Goal: Information Seeking & Learning: Find contact information

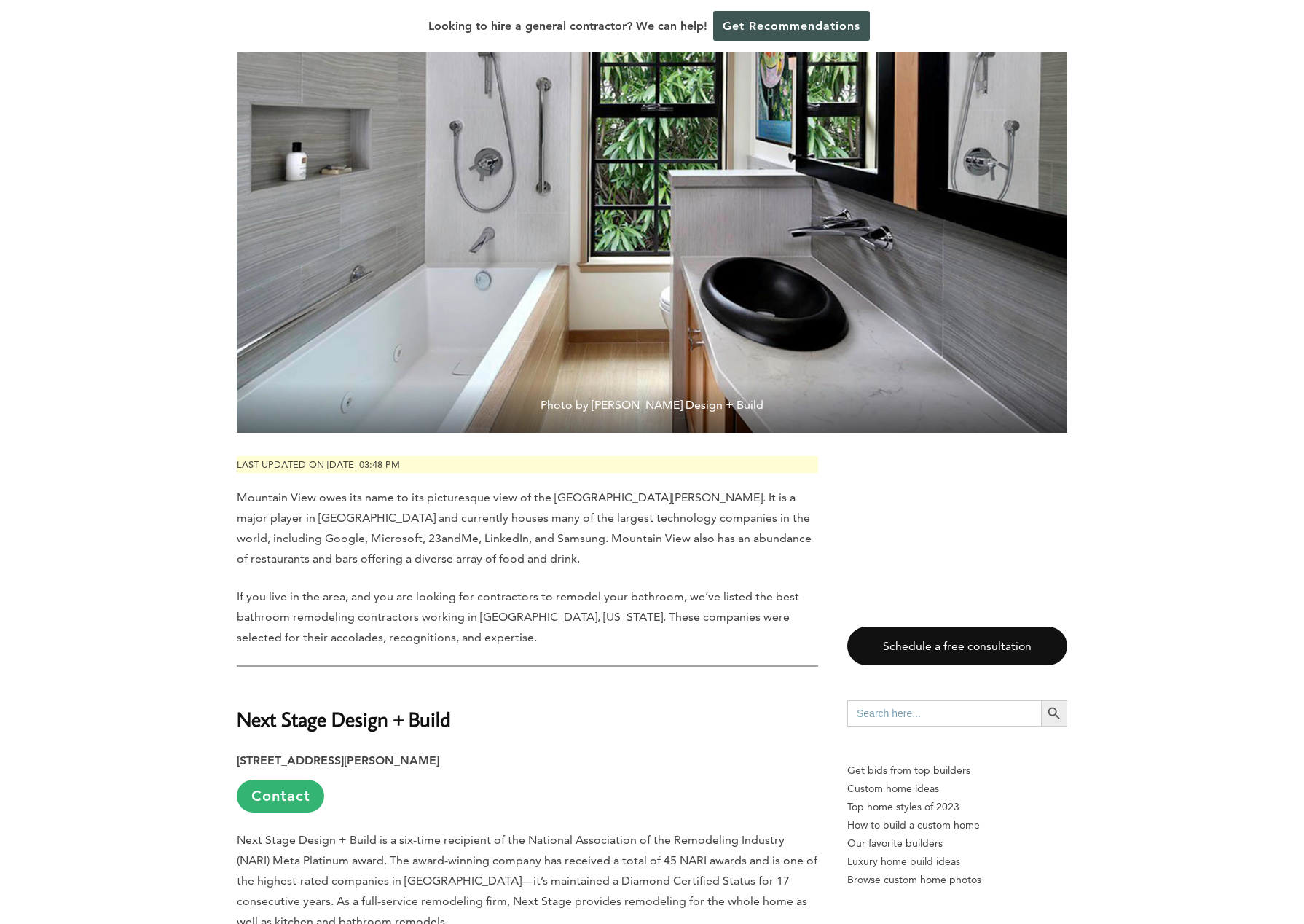
scroll to position [510, 0]
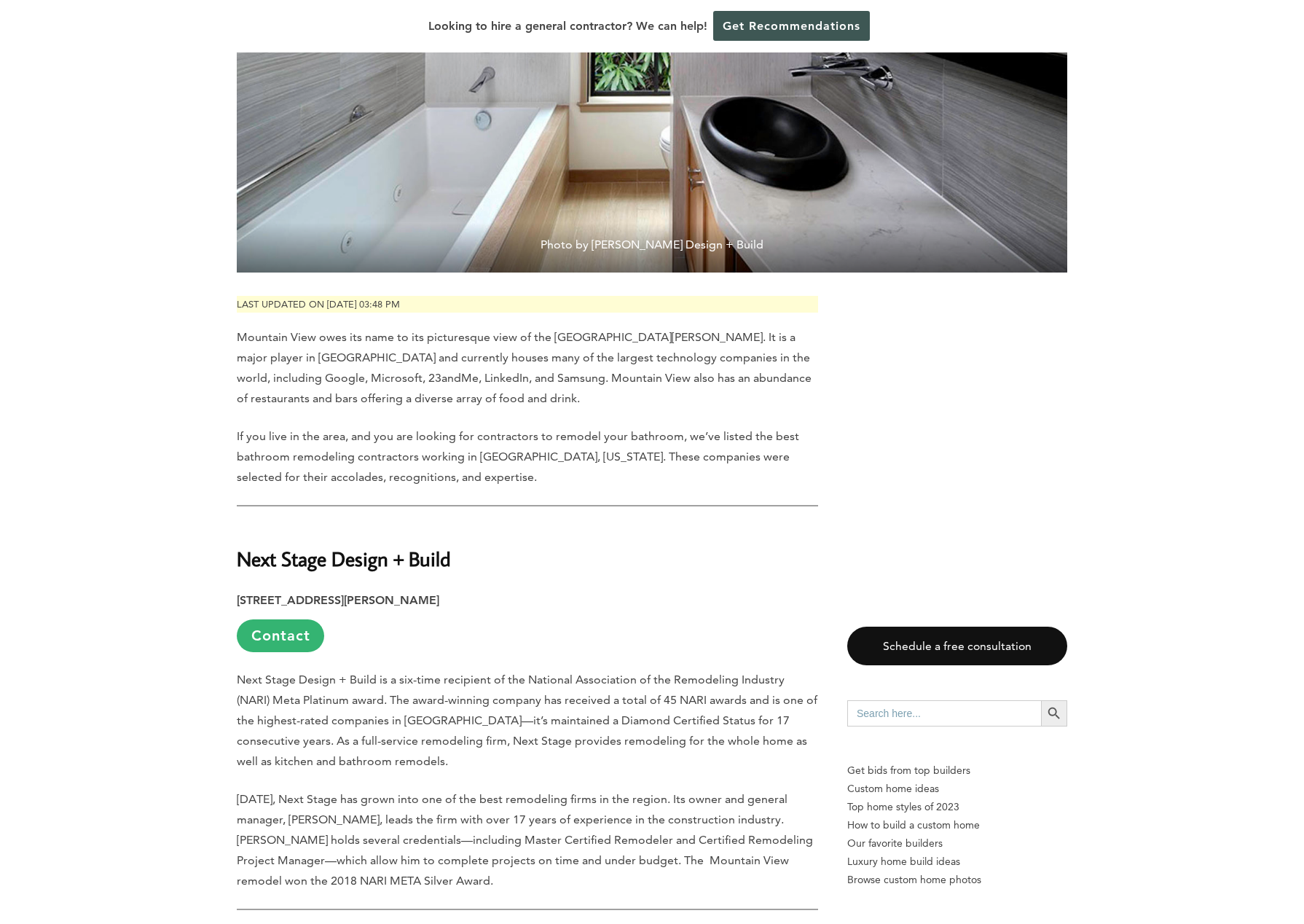
click at [647, 609] on p "[STREET_ADDRESS][PERSON_NAME] Contact" at bounding box center [527, 621] width 581 height 62
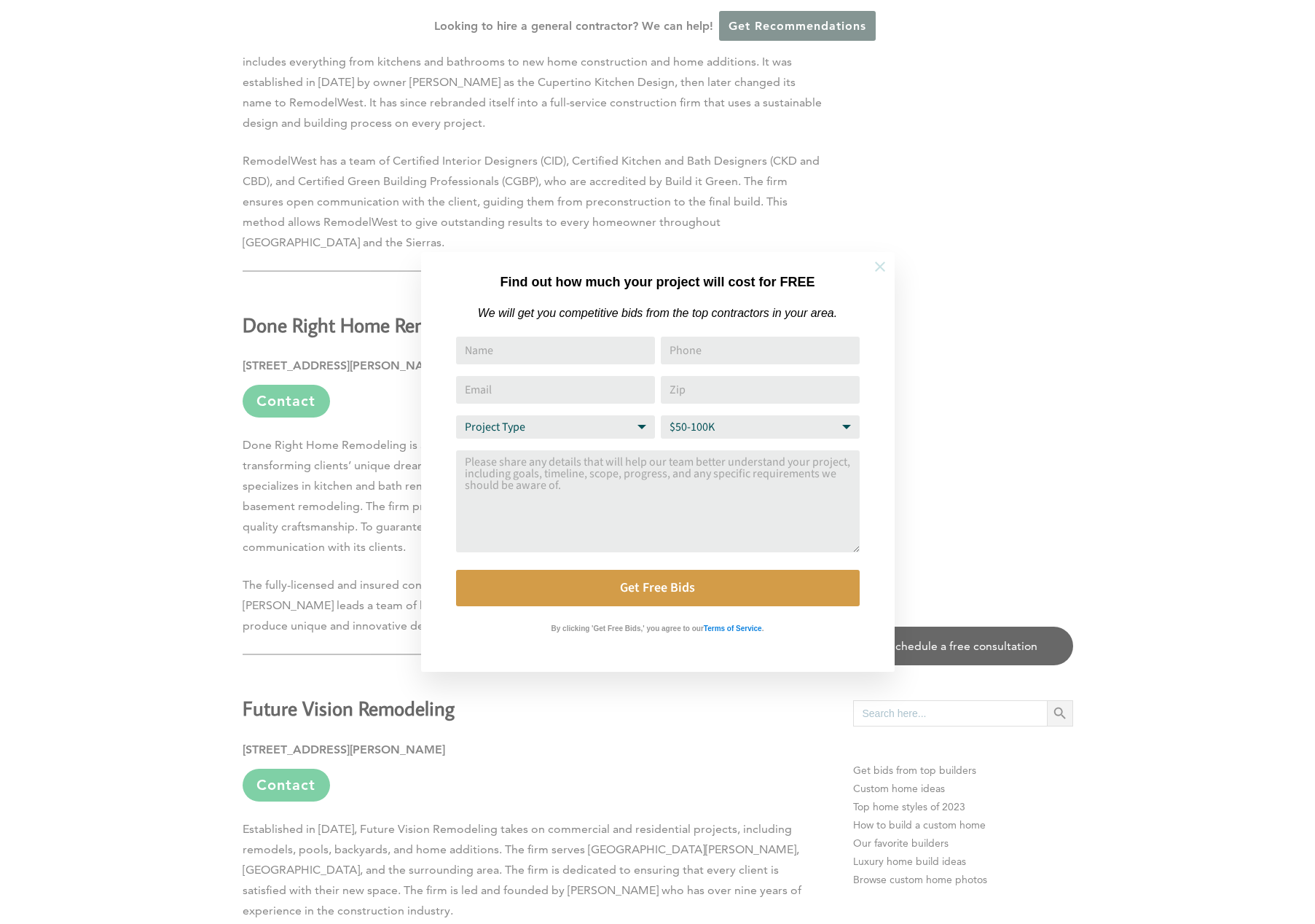
click at [879, 268] on icon at bounding box center [880, 267] width 10 height 10
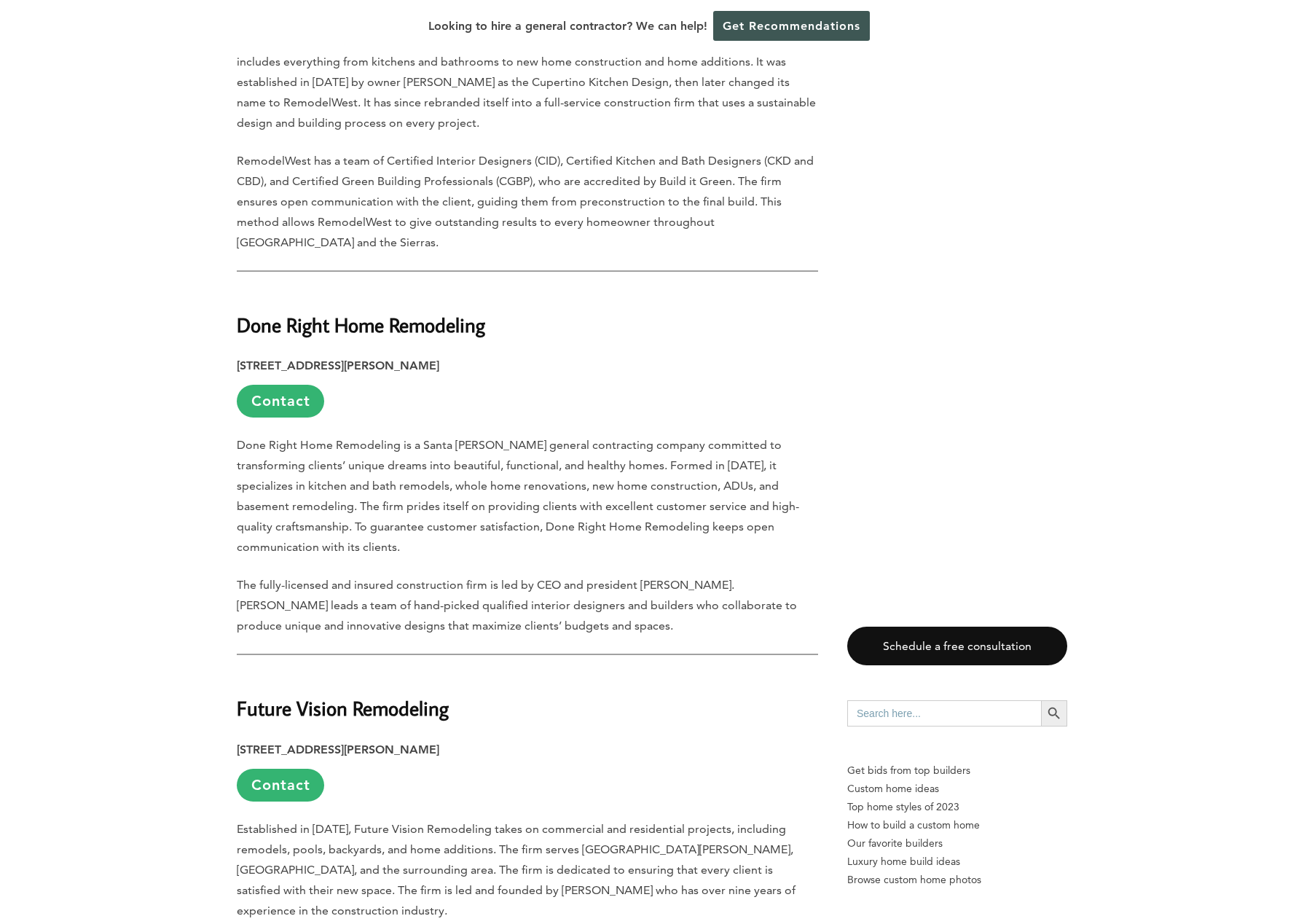
drag, startPoint x: 559, startPoint y: 341, endPoint x: 687, endPoint y: 362, distance: 129.7
click at [687, 435] on p "Done Right Home Remodeling is a Santa [PERSON_NAME] general contracting company…" at bounding box center [527, 496] width 581 height 122
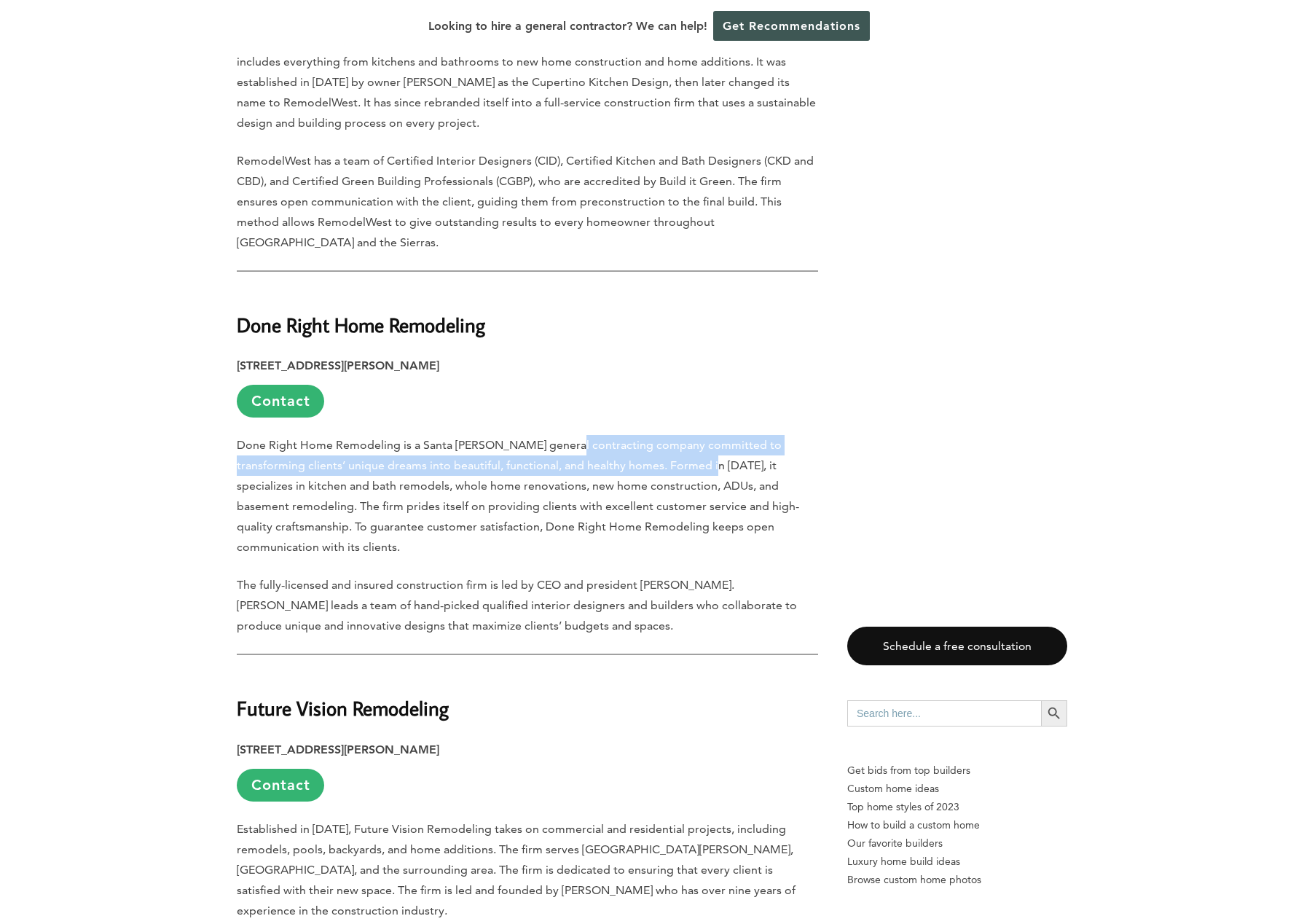
click at [686, 435] on p "Done Right Home Remodeling is a Santa [PERSON_NAME] general contracting company…" at bounding box center [527, 496] width 581 height 122
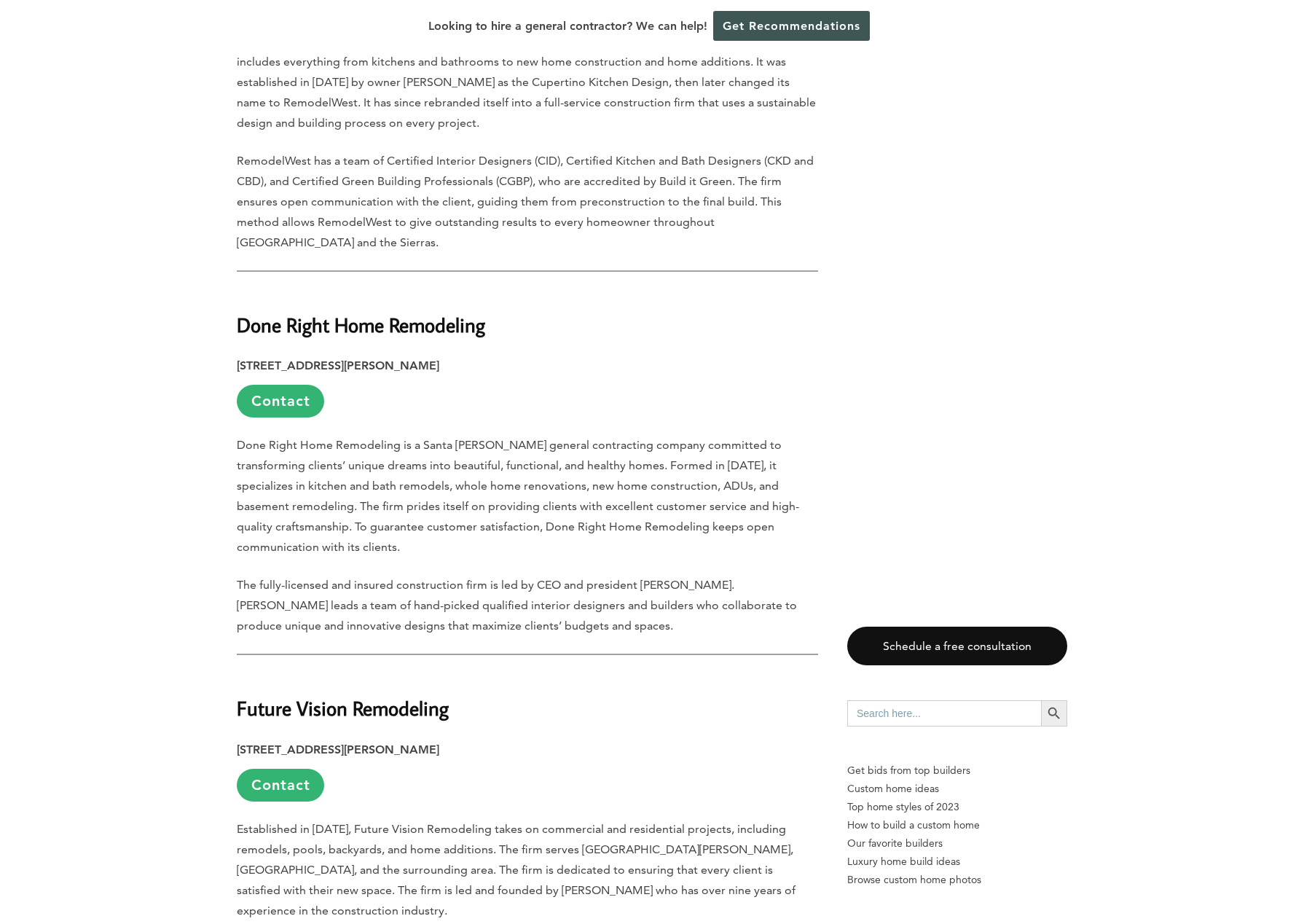
drag, startPoint x: 286, startPoint y: 380, endPoint x: 542, endPoint y: 385, distance: 256.0
click at [542, 435] on p "Done Right Home Remodeling is a Santa [PERSON_NAME] general contracting company…" at bounding box center [527, 496] width 581 height 122
click at [658, 435] on p "Done Right Home Remodeling is a Santa [PERSON_NAME] general contracting company…" at bounding box center [527, 496] width 581 height 122
drag, startPoint x: 368, startPoint y: 384, endPoint x: 608, endPoint y: 379, distance: 240.1
click at [611, 435] on p "Done Right Home Remodeling is a Santa [PERSON_NAME] general contracting company…" at bounding box center [527, 496] width 581 height 122
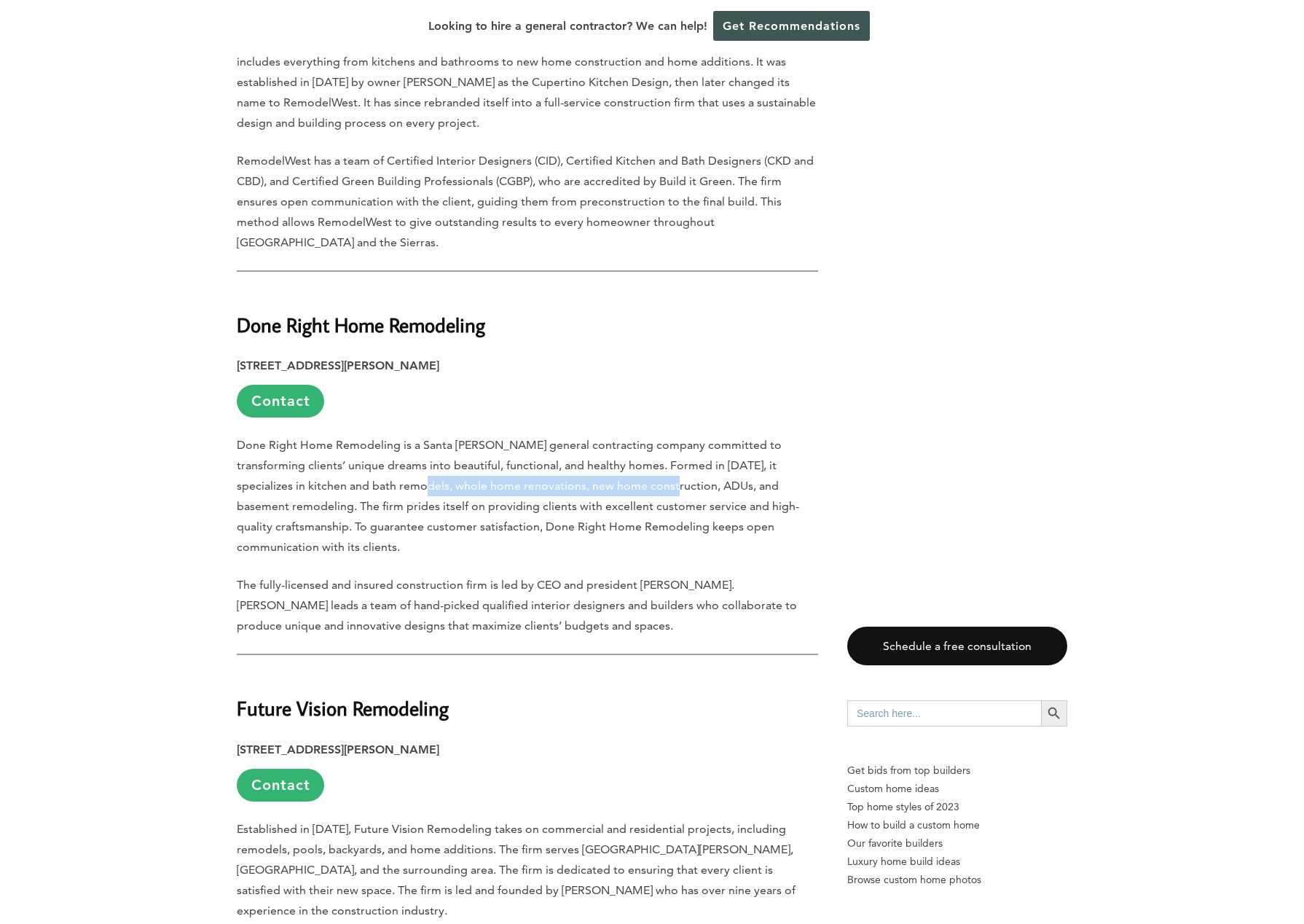
drag, startPoint x: 611, startPoint y: 381, endPoint x: 663, endPoint y: 404, distance: 56.9
click at [663, 435] on p "Done Right Home Remodeling is a Santa [PERSON_NAME] general contracting company…" at bounding box center [527, 496] width 581 height 122
drag, startPoint x: 801, startPoint y: 430, endPoint x: 239, endPoint y: 346, distance: 568.2
click at [239, 435] on p "Done Right Home Remodeling is a Santa [PERSON_NAME] general contracting company…" at bounding box center [527, 496] width 581 height 122
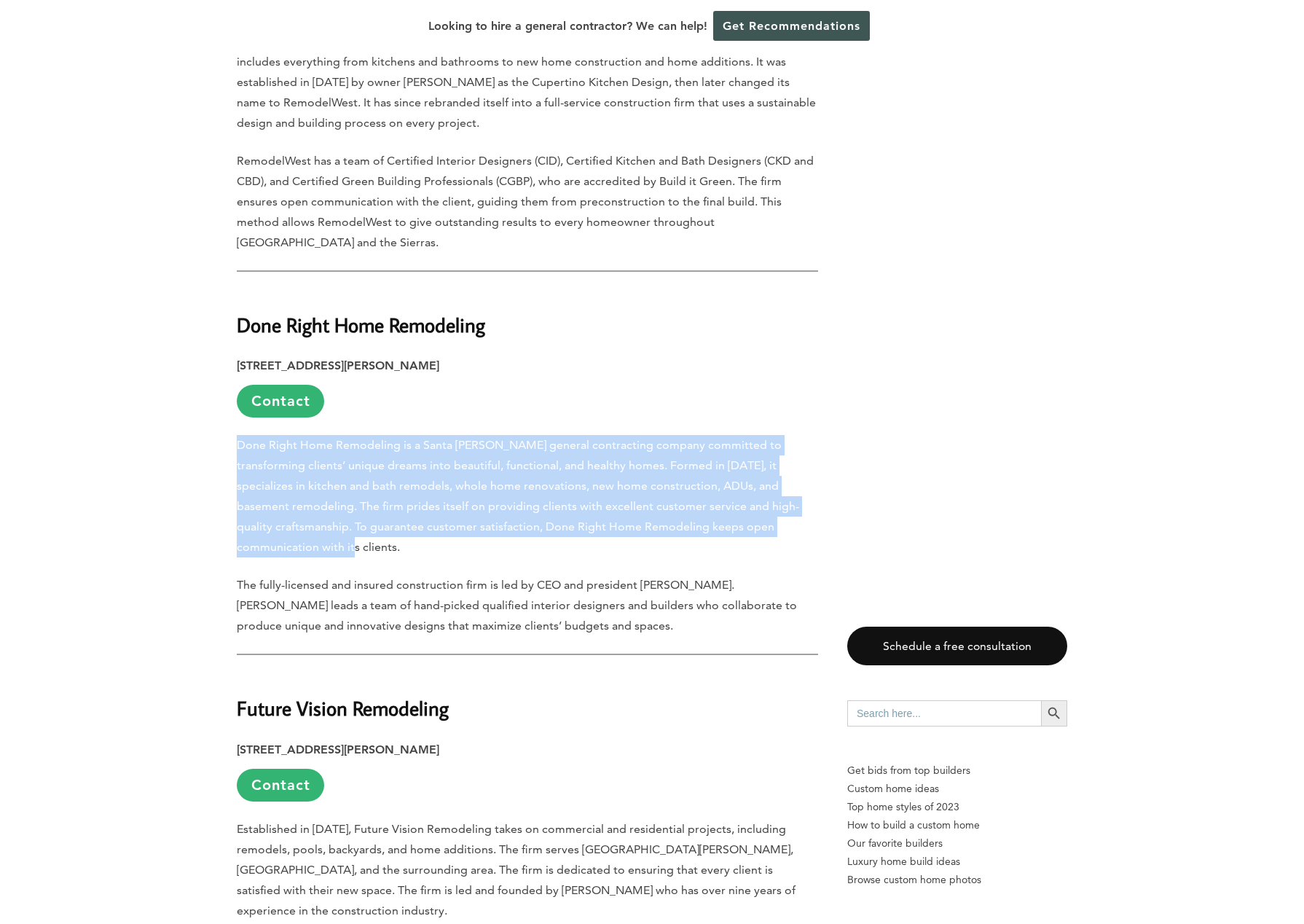
click at [598, 575] on p "The fully-licensed and insured construction firm is led by CEO and president [P…" at bounding box center [527, 605] width 581 height 61
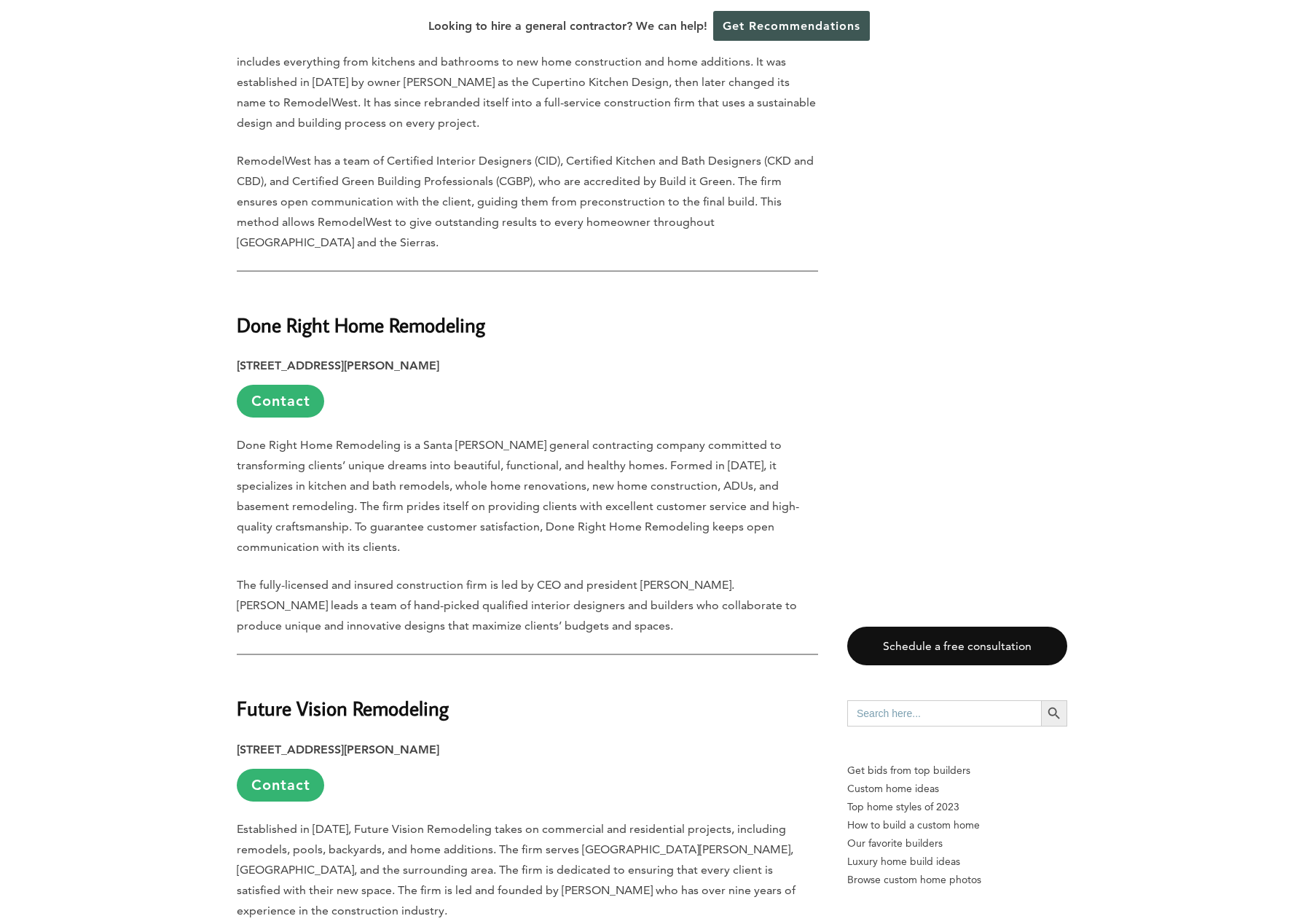
drag, startPoint x: 583, startPoint y: 511, endPoint x: 238, endPoint y: 350, distance: 380.7
click at [238, 349] on div "Last updated on [DATE] 03:48 pm Mountain View owes its name to its picturesque …" at bounding box center [527, 137] width 581 height 4230
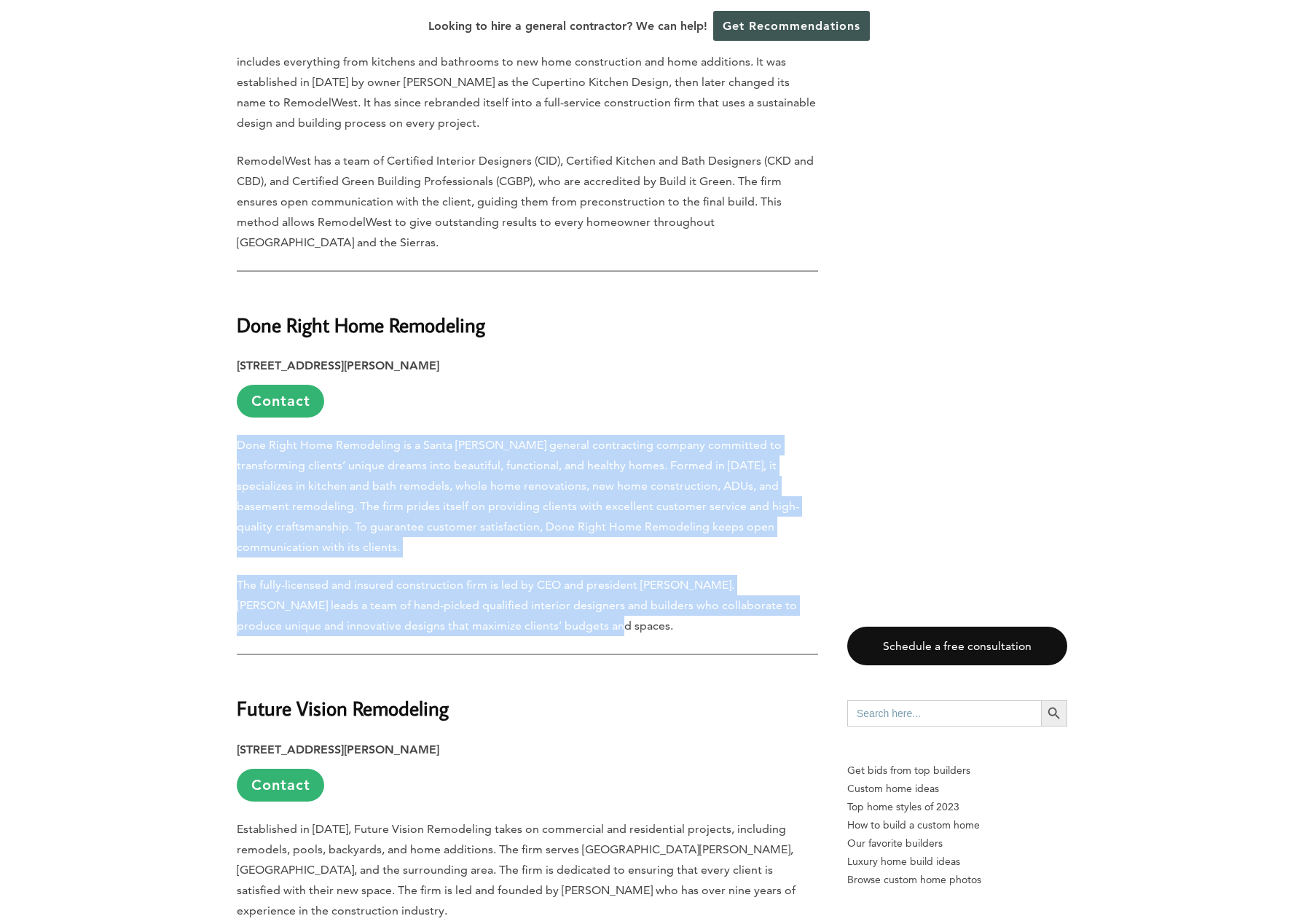
copy div "Done Right Home Remodeling is a Santa [PERSON_NAME] general contracting company…"
click at [1069, 267] on div "Last updated on [DATE] 03:48 pm Mountain View owes its name to its picturesque …" at bounding box center [652, 209] width 877 height 4422
